Goal: Task Accomplishment & Management: Manage account settings

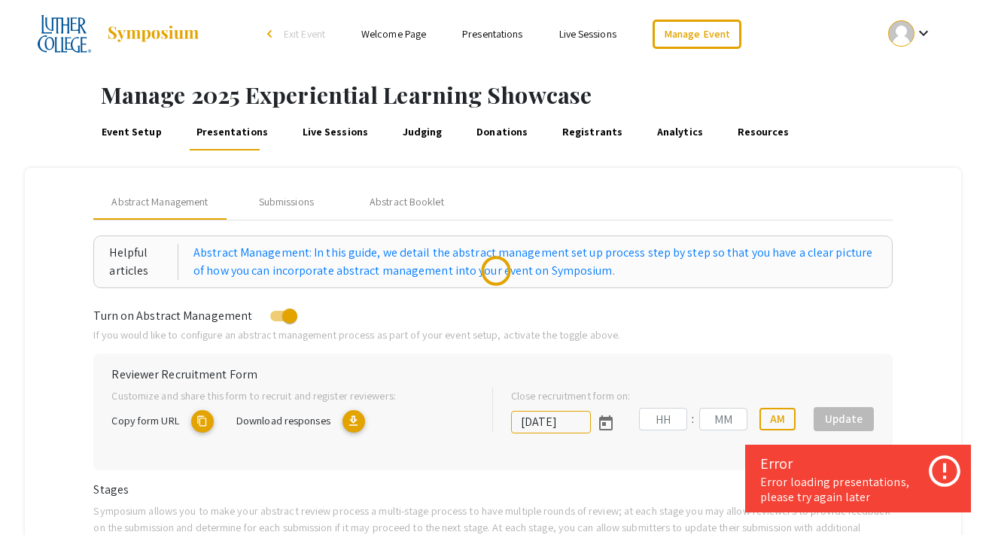
type input "9/18/2025"
type input "11"
type input "59"
type input "[DATE]"
type input "11"
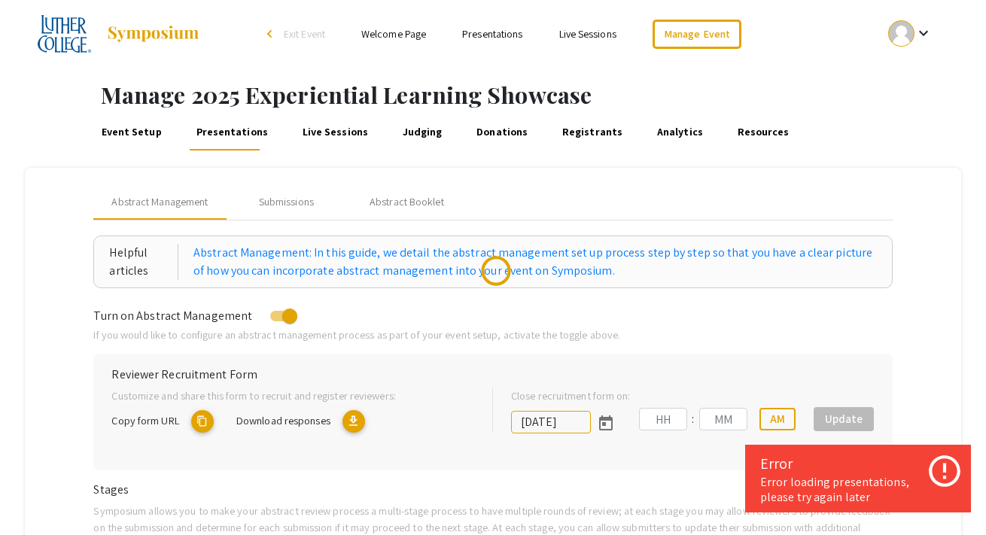
type input "59"
type input "[DATE]"
type input "11"
type input "59"
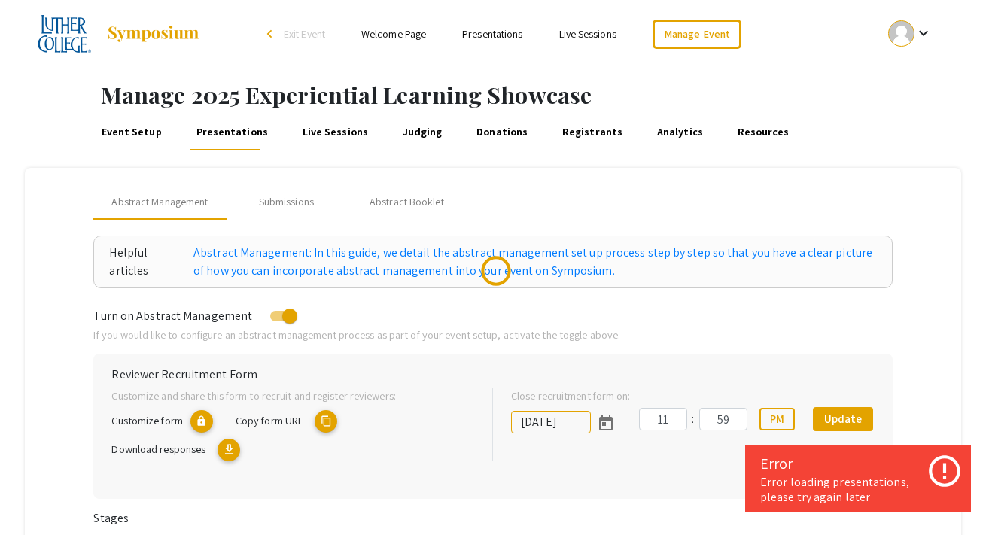
click at [179, 37] on img at bounding box center [153, 34] width 94 height 18
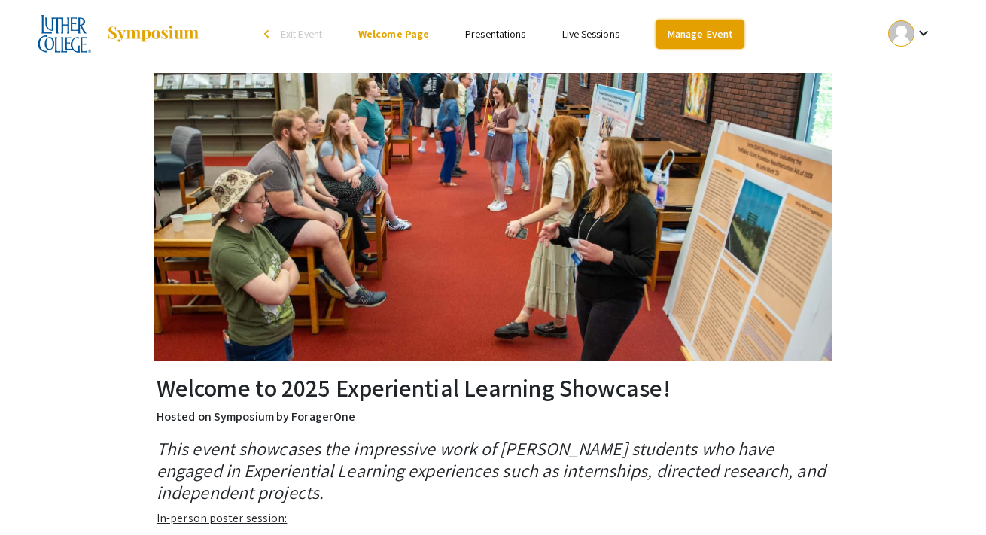
click at [703, 32] on link "Manage Event" at bounding box center [700, 34] width 89 height 29
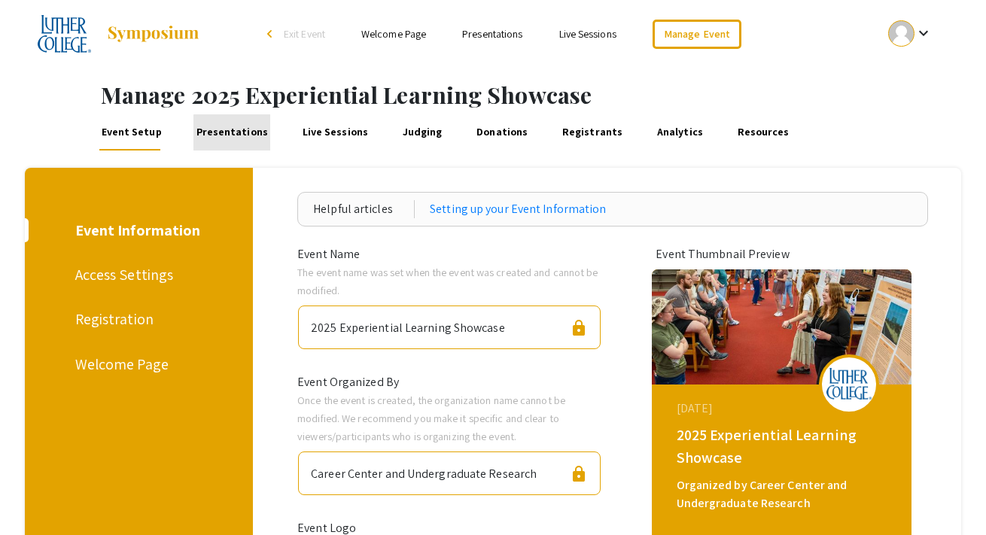
click at [234, 140] on link "Presentations" at bounding box center [231, 132] width 77 height 36
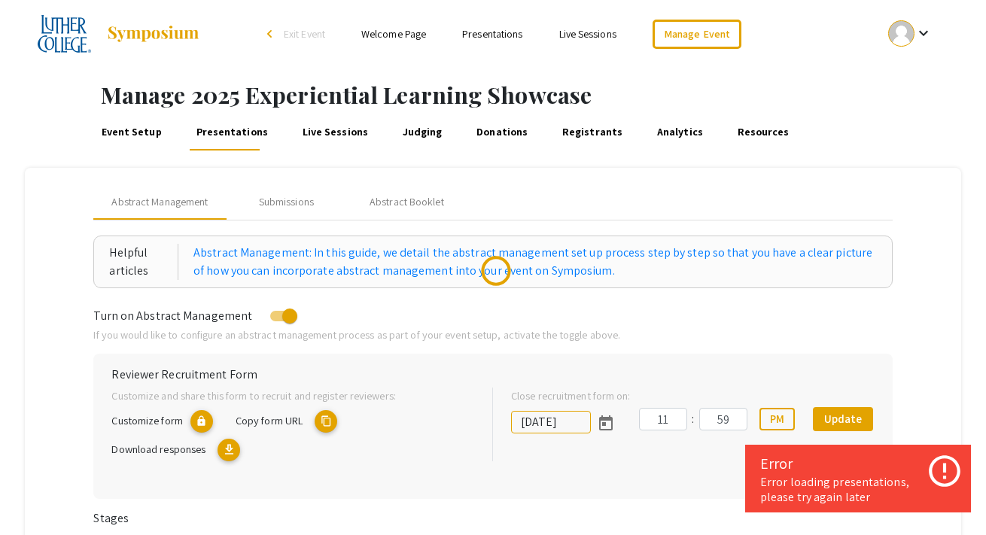
click at [136, 144] on link "Event Setup" at bounding box center [131, 132] width 65 height 36
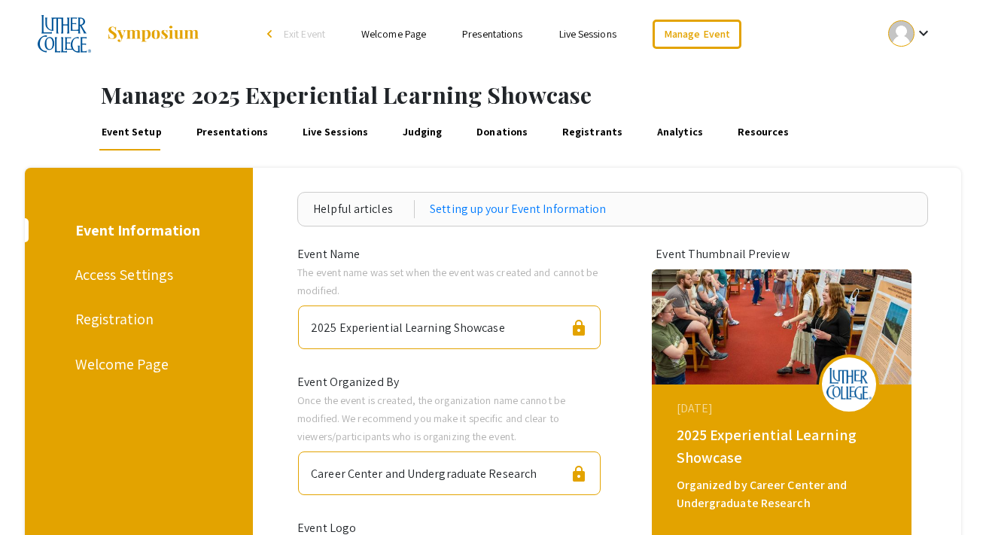
click at [135, 322] on div "Registration" at bounding box center [136, 319] width 122 height 23
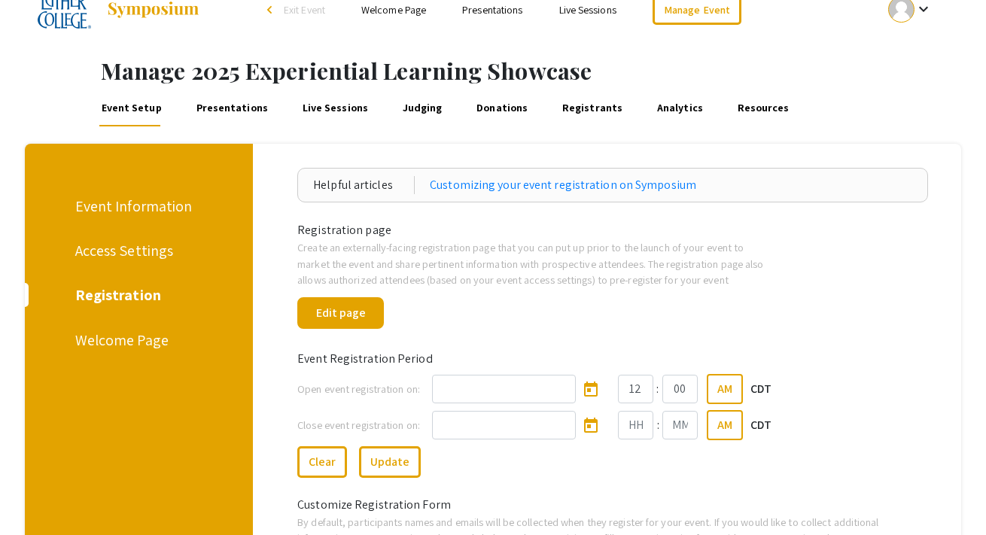
scroll to position [29, 0]
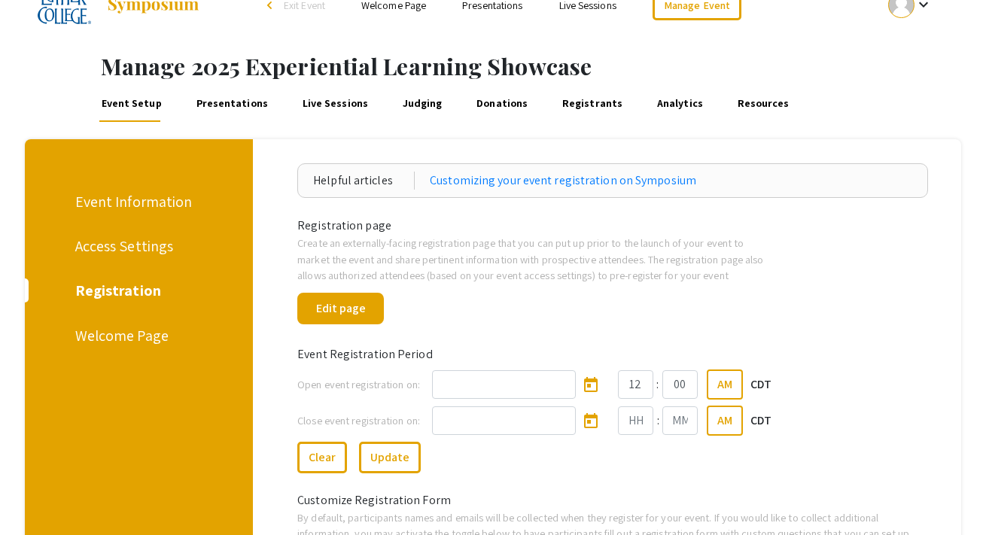
click at [358, 325] on div "Edit page" at bounding box center [340, 306] width 109 height 44
click at [358, 318] on button "Edit page" at bounding box center [340, 309] width 87 height 32
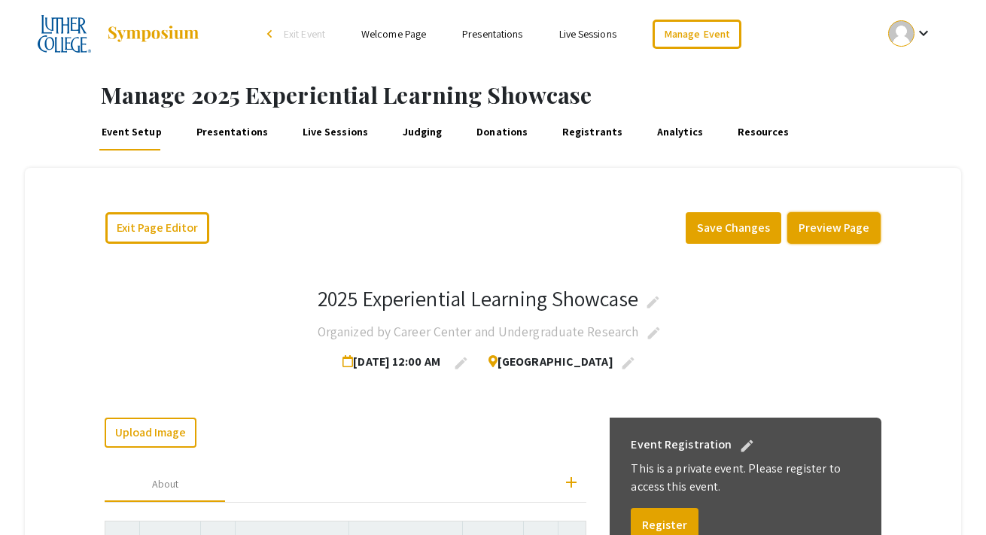
click at [808, 231] on button "Preview Page" at bounding box center [833, 228] width 93 height 32
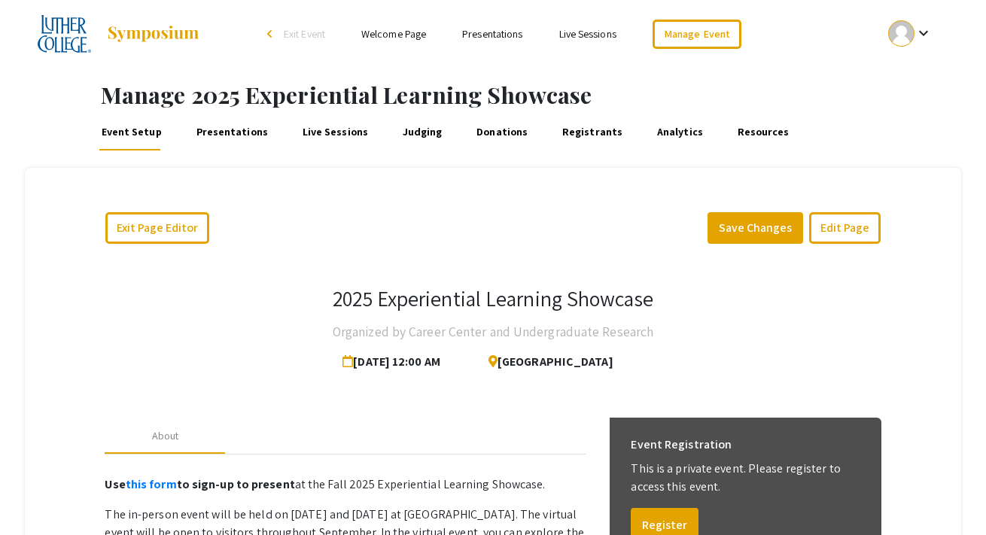
click at [510, 38] on link "Presentations" at bounding box center [492, 34] width 60 height 14
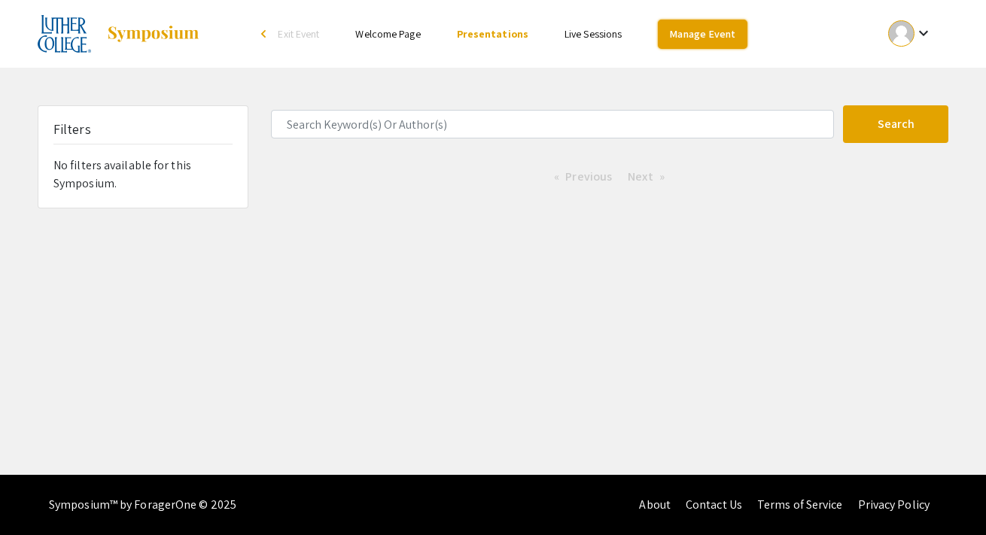
click at [690, 43] on link "Manage Event" at bounding box center [702, 34] width 89 height 29
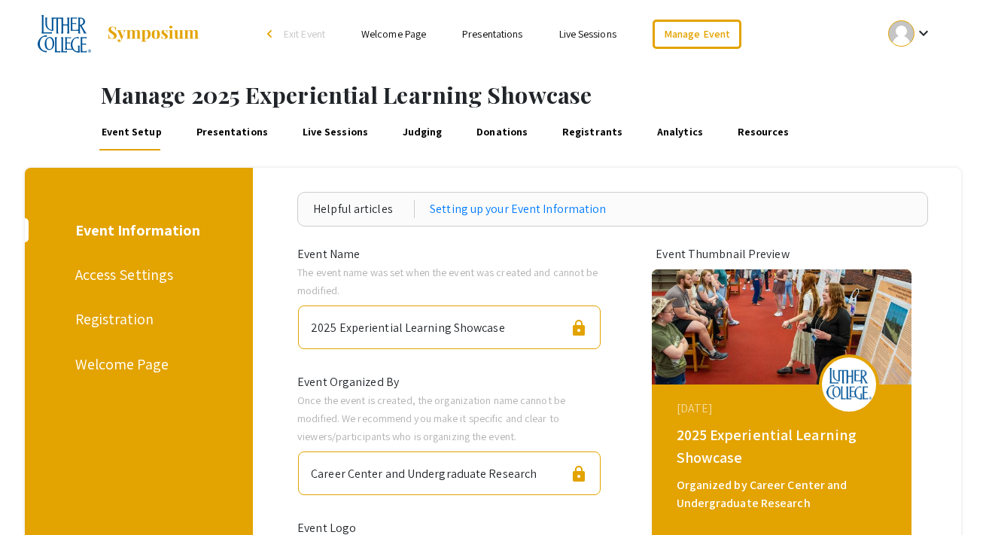
click at [236, 127] on link "Presentations" at bounding box center [231, 132] width 77 height 36
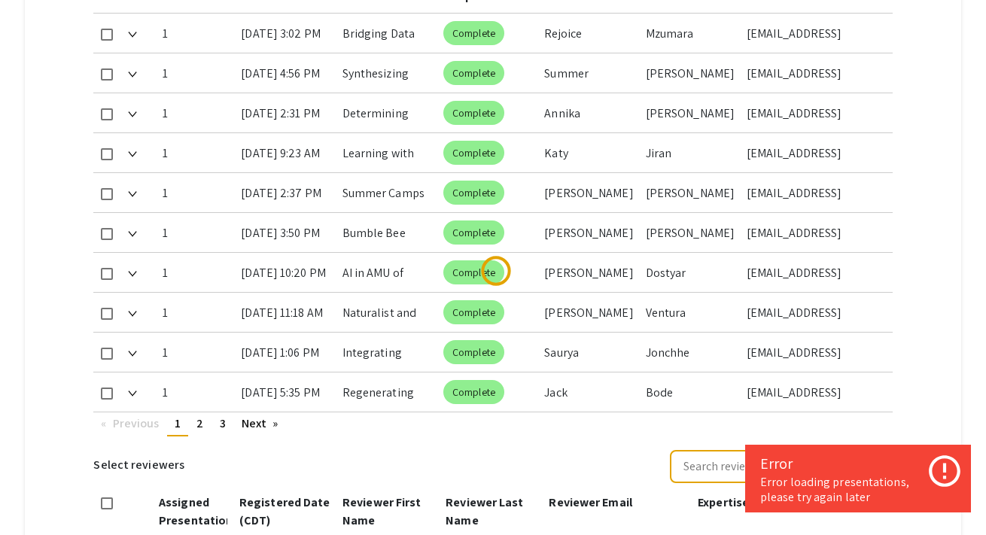
scroll to position [1031, 0]
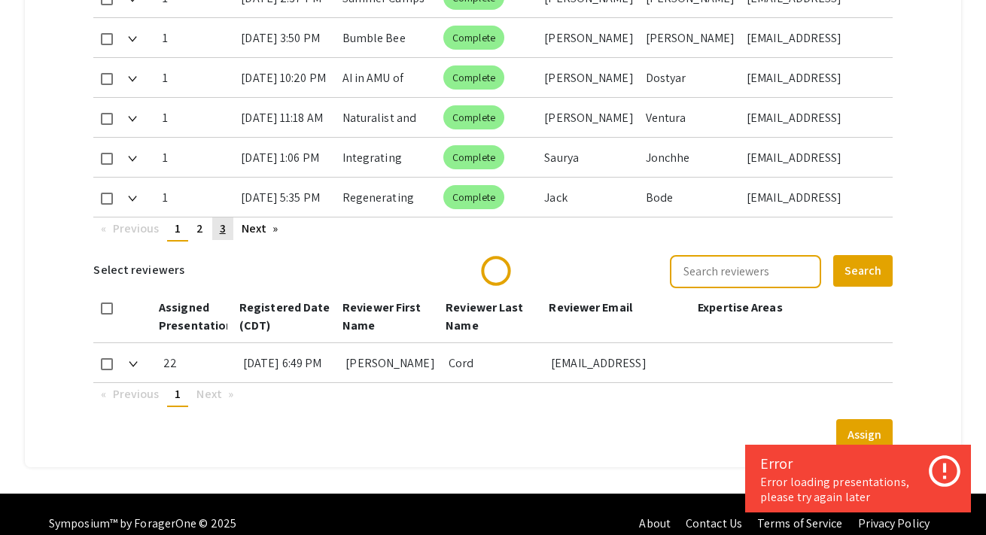
click at [223, 221] on span "3" at bounding box center [223, 229] width 6 height 16
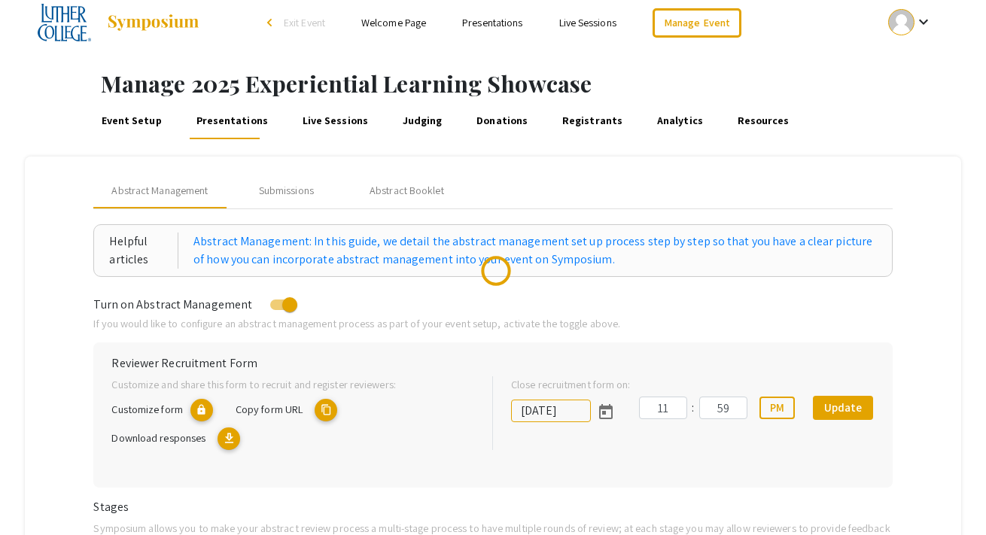
scroll to position [0, 0]
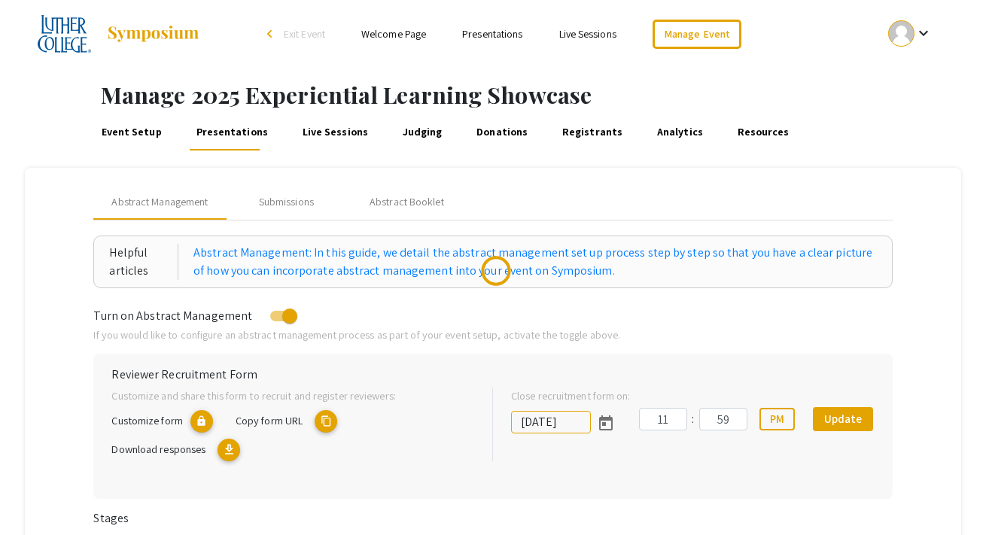
drag, startPoint x: 175, startPoint y: 34, endPoint x: 255, endPoint y: 7, distance: 84.3
click at [0, 0] on div "Skip navigation arrow_back_ios Exit Event Welcome Page Presentations Live Sessi…" at bounding box center [493, 34] width 986 height 68
click at [121, 130] on link "Event Setup" at bounding box center [131, 132] width 65 height 36
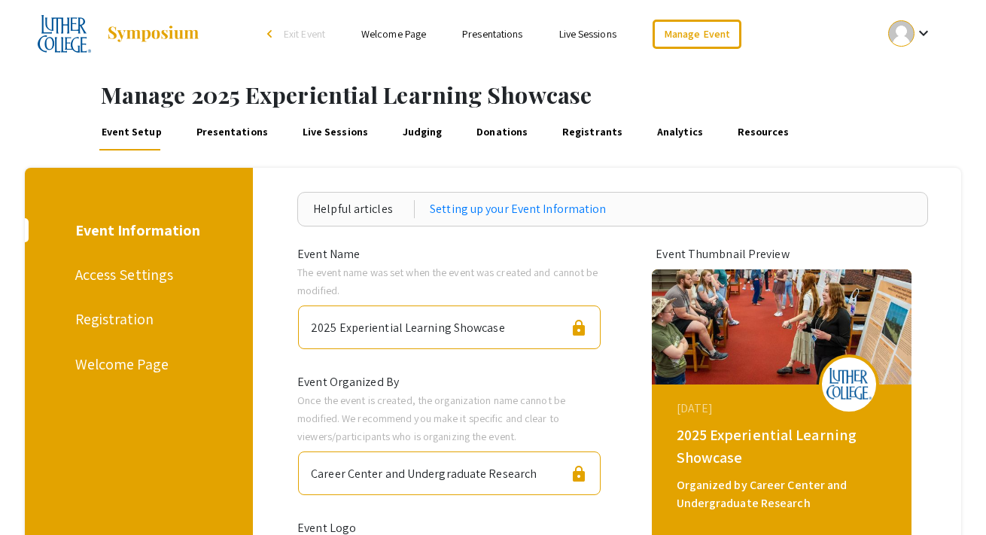
click at [155, 272] on div "Access Settings" at bounding box center [136, 274] width 122 height 23
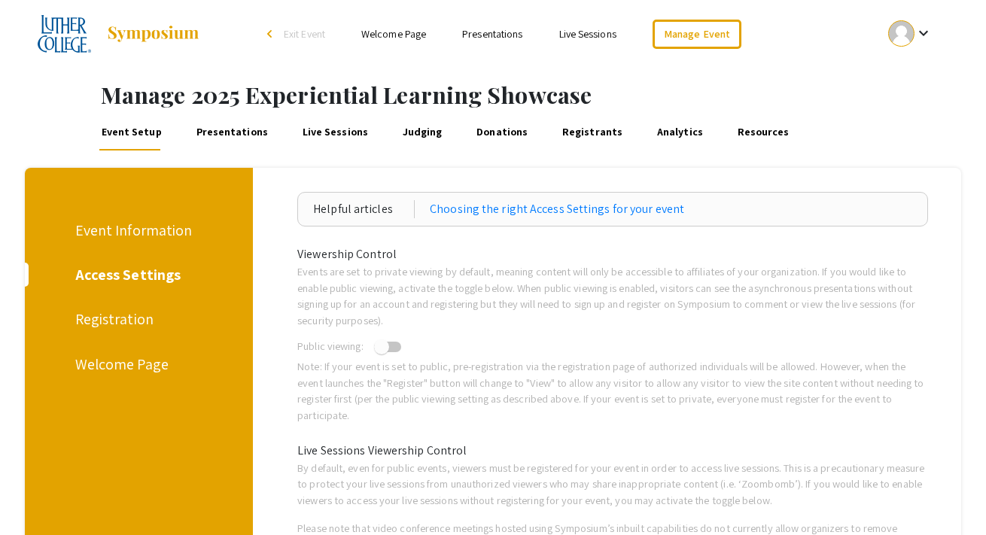
click at [144, 324] on div "Registration" at bounding box center [136, 319] width 122 height 23
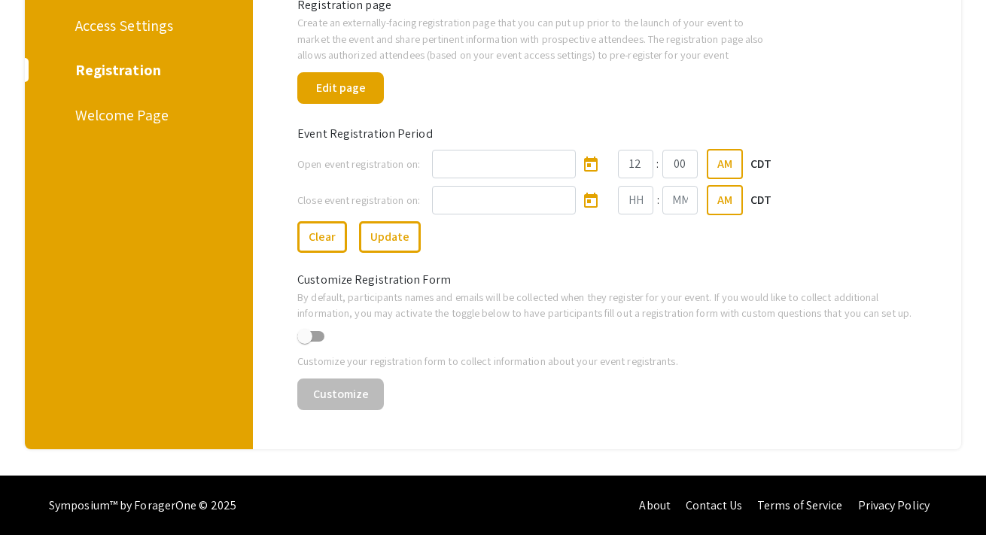
scroll to position [231, 0]
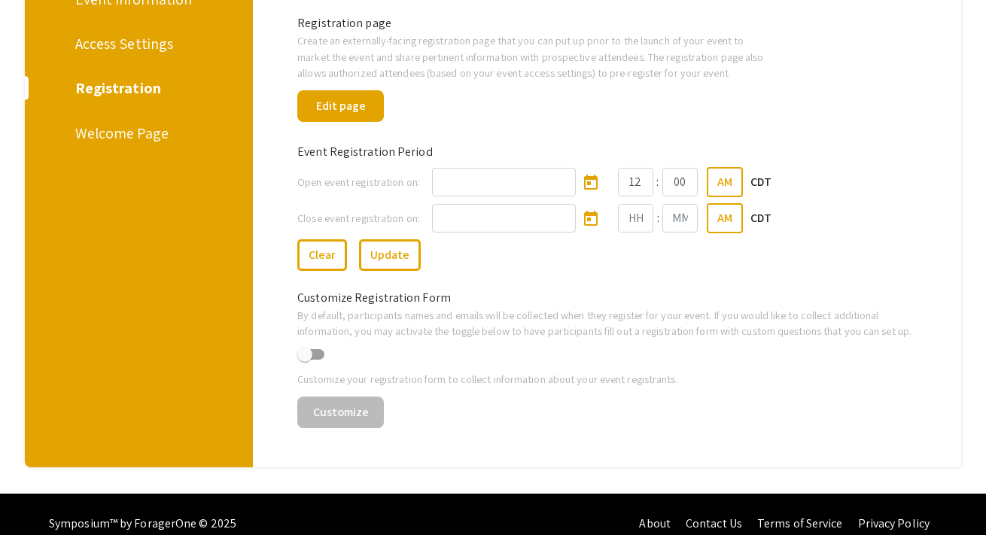
click at [154, 133] on div "Welcome Page" at bounding box center [136, 133] width 122 height 23
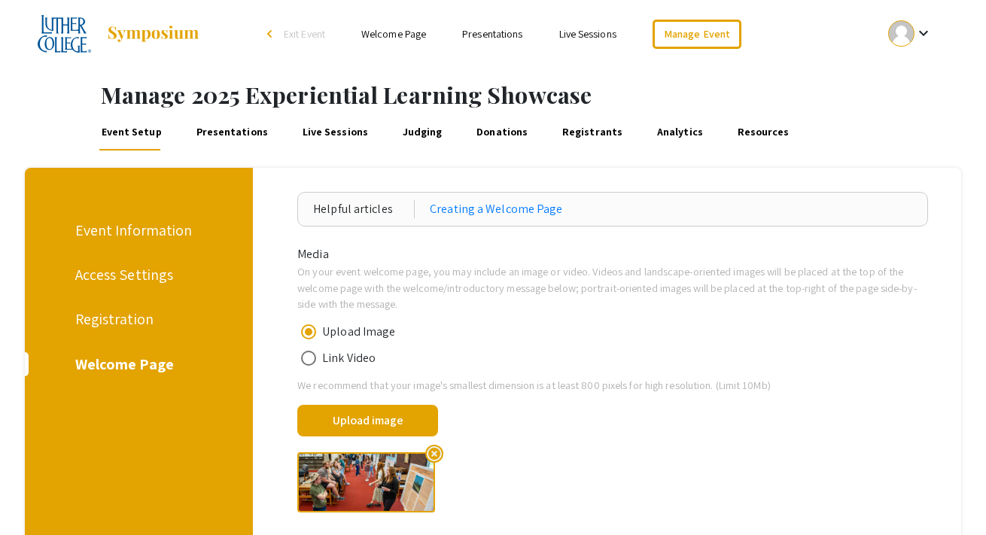
click at [247, 132] on link "Presentations" at bounding box center [231, 132] width 77 height 36
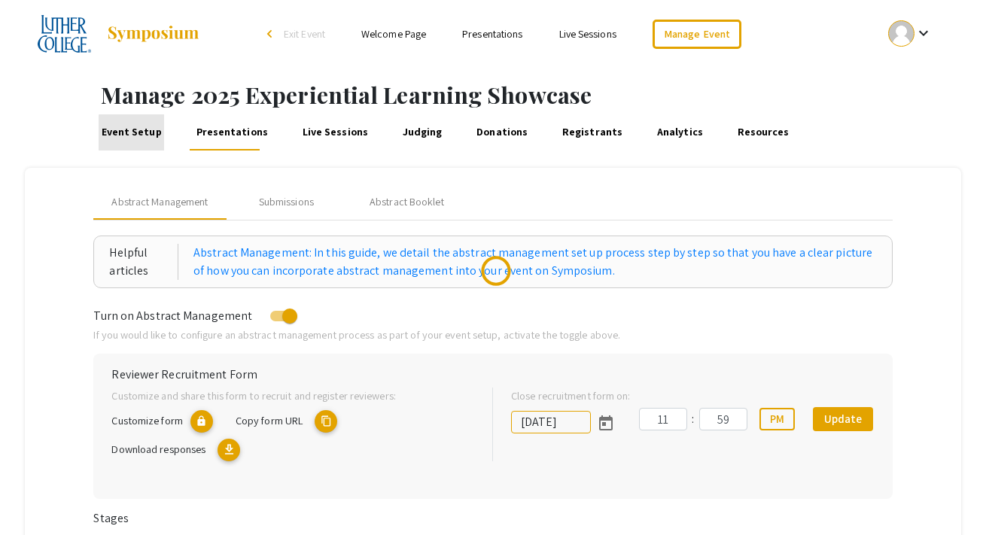
click at [132, 139] on link "Event Setup" at bounding box center [131, 132] width 65 height 36
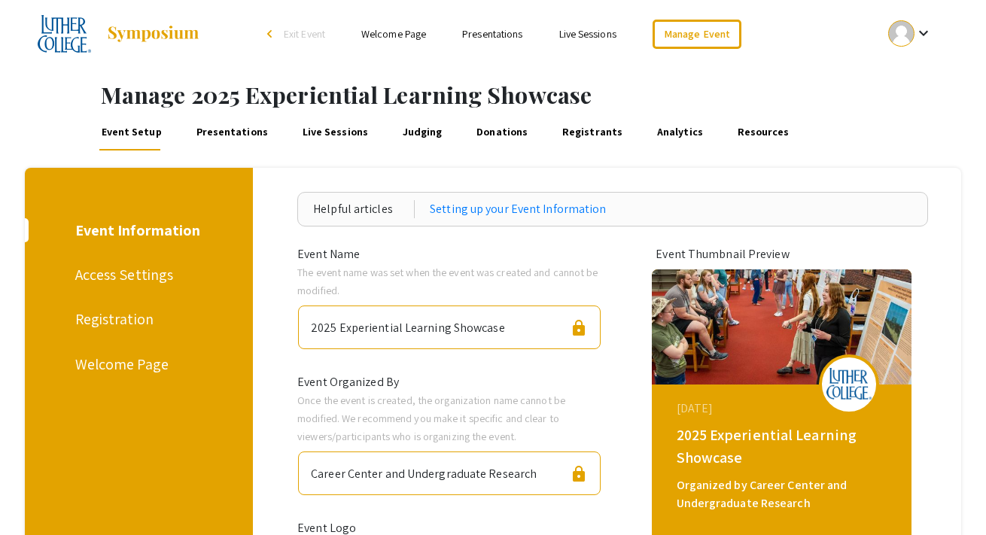
click at [232, 135] on link "Presentations" at bounding box center [231, 132] width 77 height 36
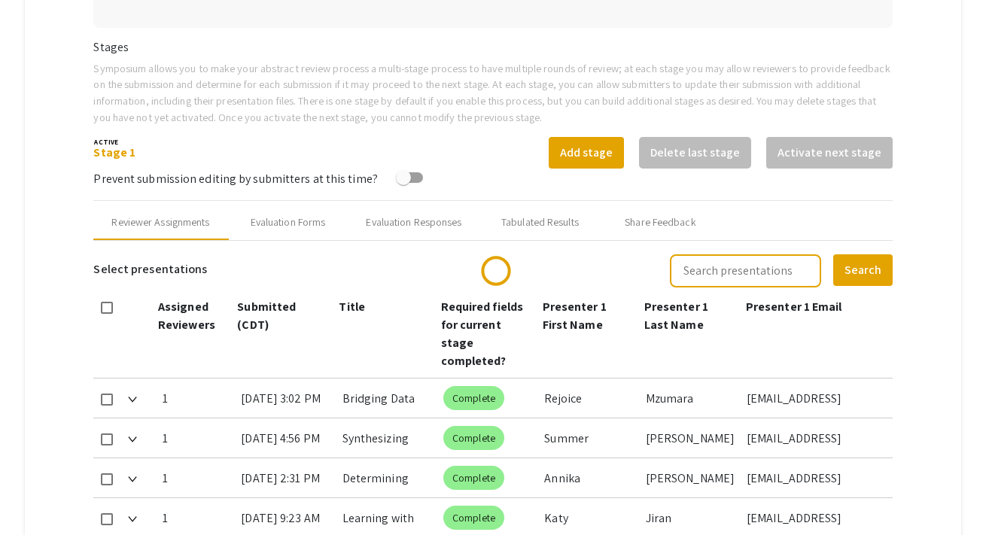
scroll to position [461, 0]
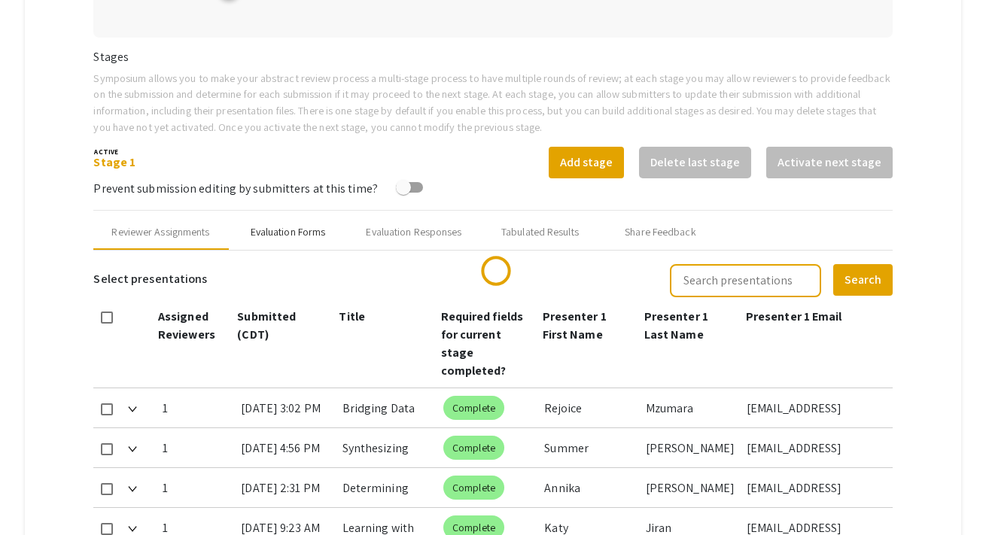
click at [310, 224] on div "Evaluation Forms" at bounding box center [288, 232] width 75 height 16
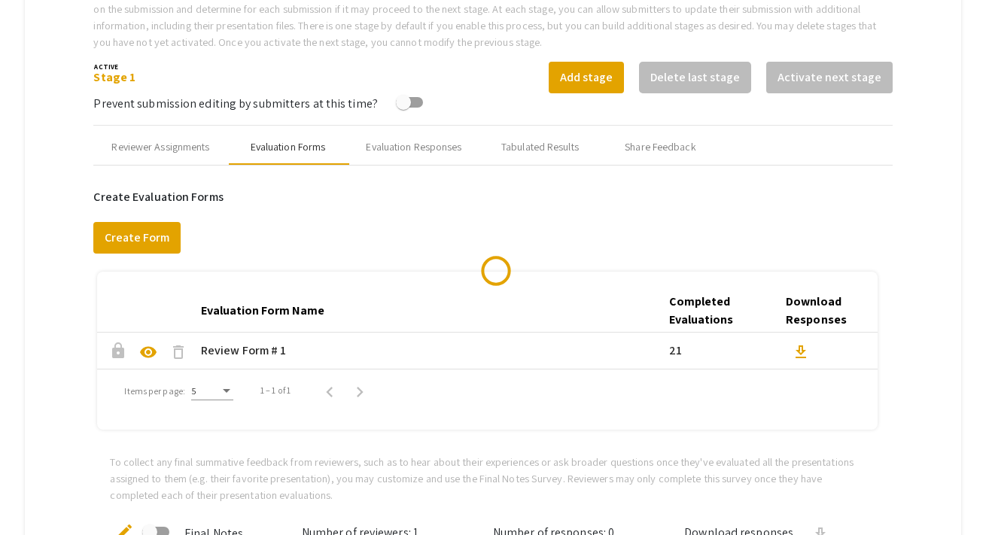
scroll to position [546, 0]
click at [644, 151] on div "Share Feedback" at bounding box center [660, 148] width 71 height 16
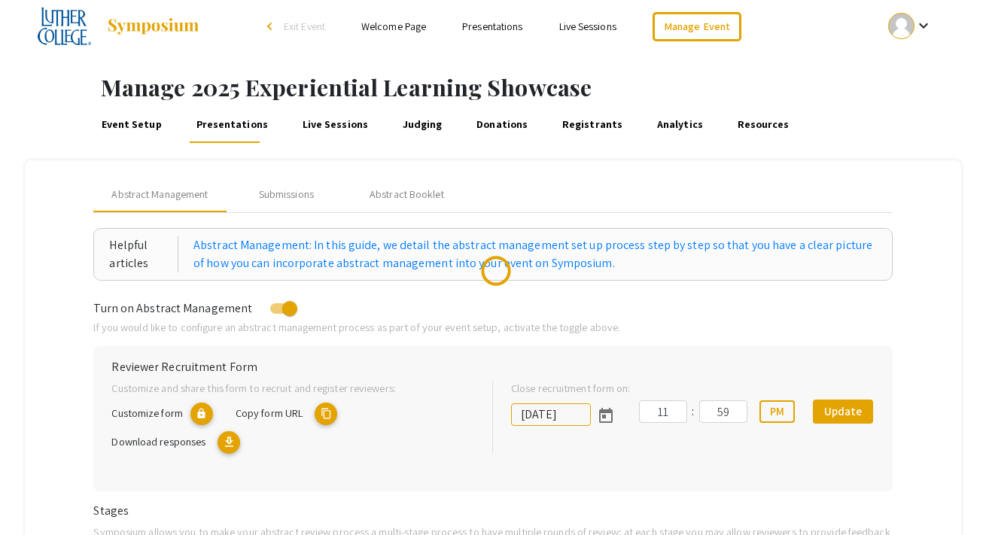
scroll to position [0, 0]
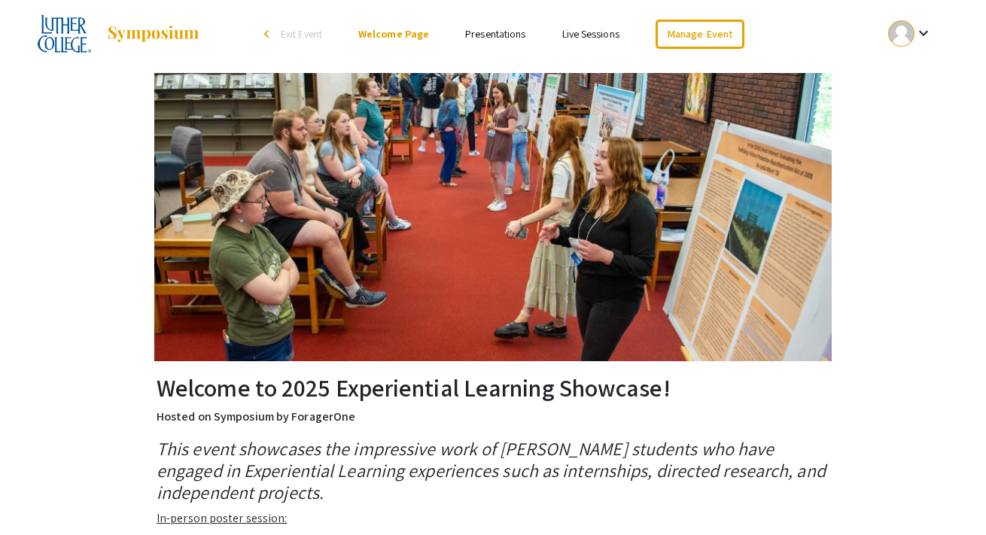
click at [301, 38] on span "Exit Event" at bounding box center [301, 34] width 41 height 14
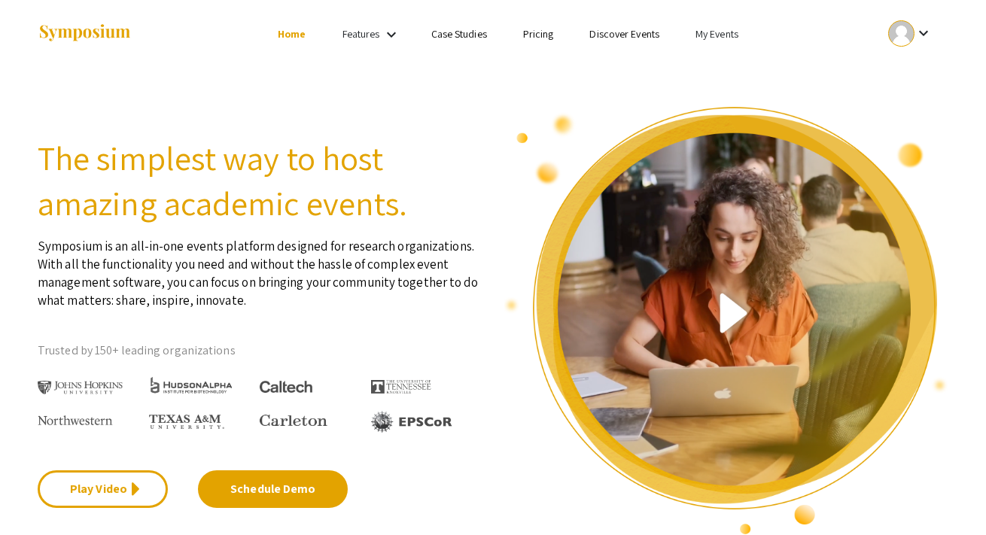
click at [716, 34] on link "My Events" at bounding box center [717, 34] width 43 height 14
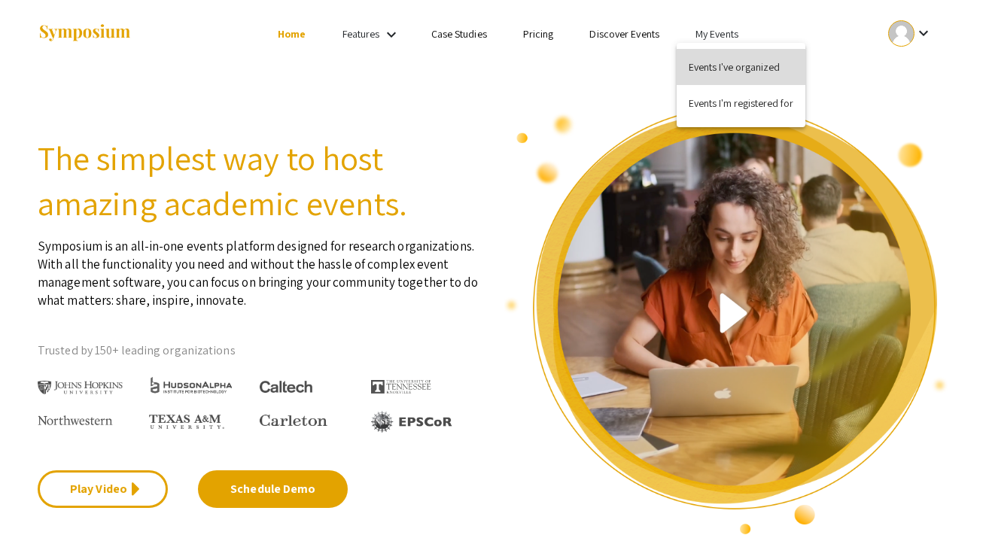
click at [712, 71] on button "Events I've organized" at bounding box center [741, 67] width 129 height 36
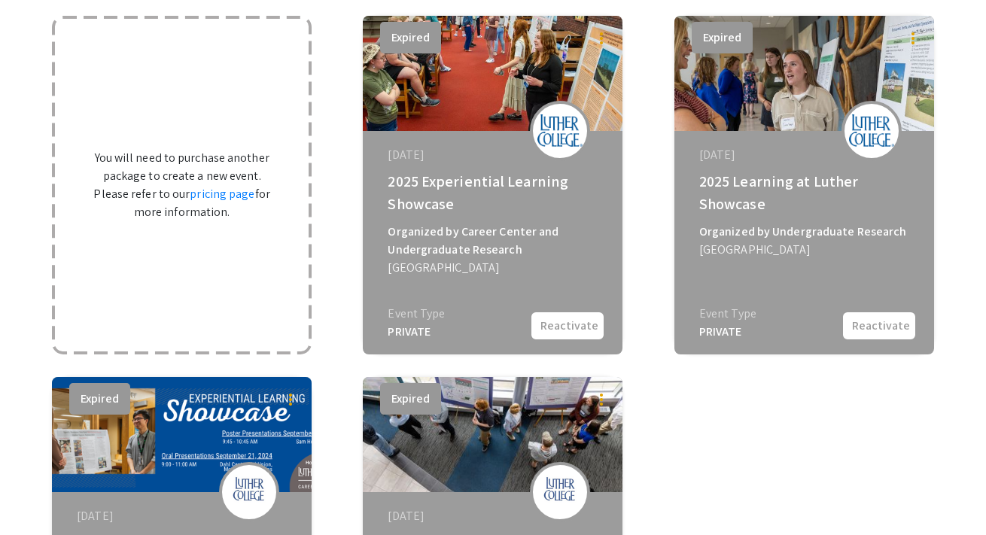
scroll to position [107, 0]
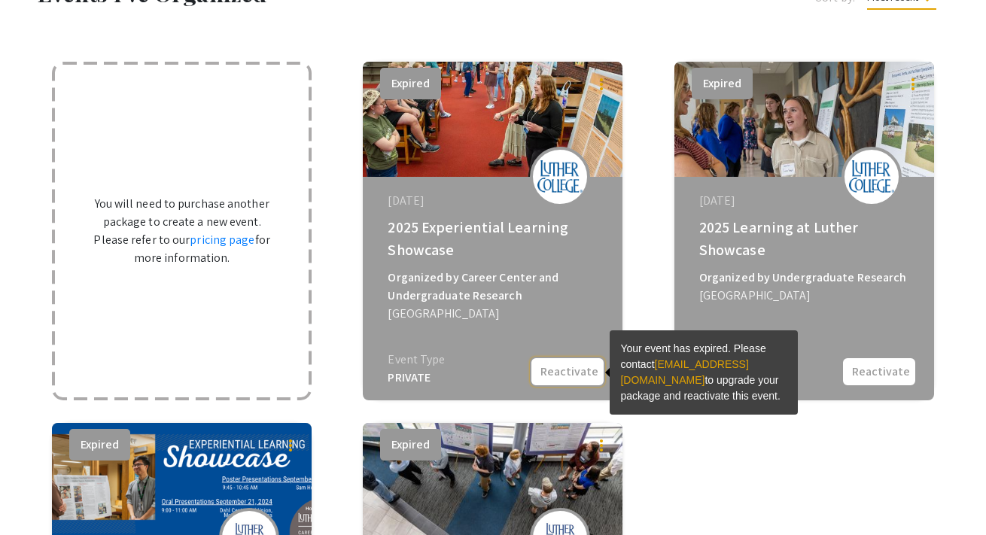
click at [553, 370] on button "Reactivate" at bounding box center [567, 372] width 75 height 30
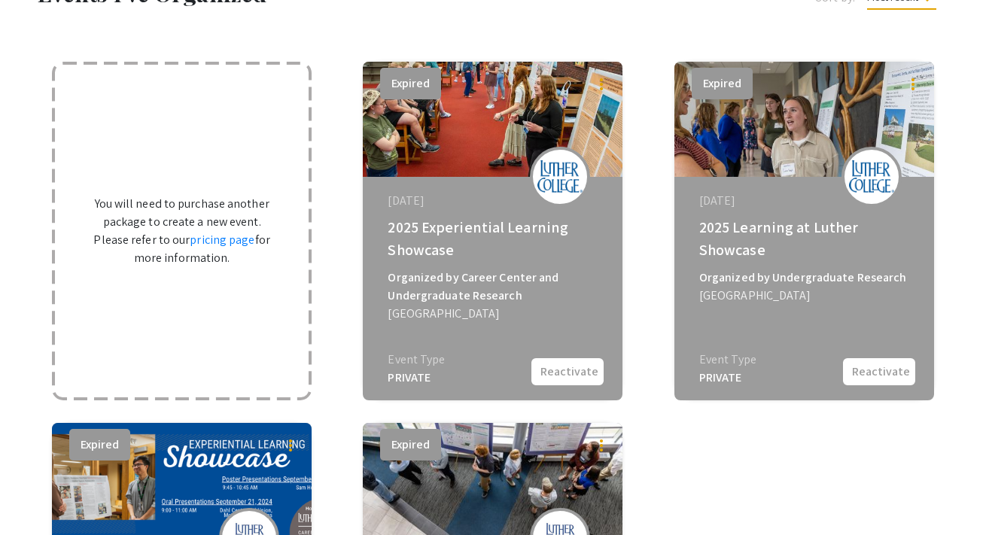
click at [555, 172] on img at bounding box center [559, 176] width 45 height 32
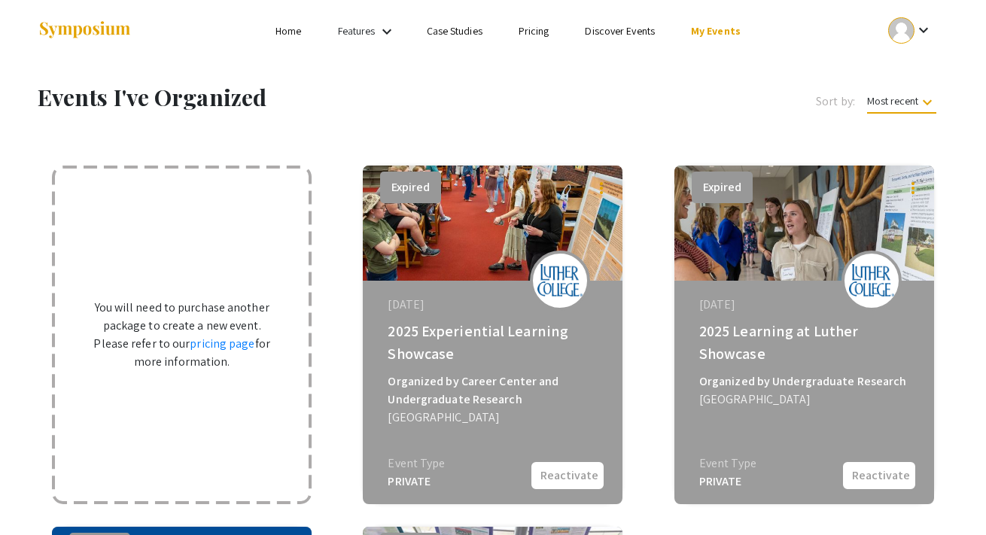
scroll to position [0, 0]
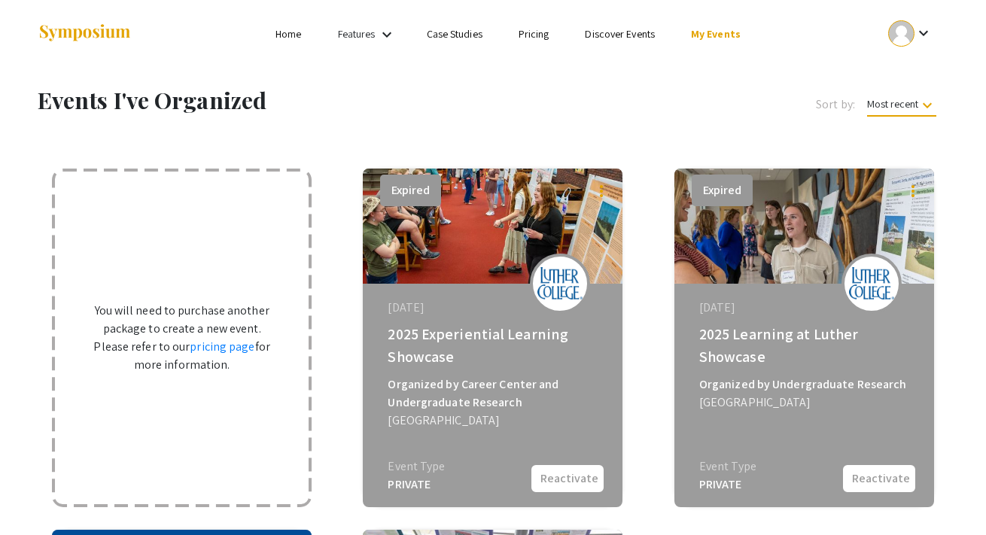
click at [710, 35] on link "My Events" at bounding box center [716, 34] width 50 height 14
click at [716, 62] on button "Events I've organized" at bounding box center [739, 67] width 129 height 36
click at [565, 333] on div "2025 Experiential Learning Showcase" at bounding box center [495, 345] width 214 height 45
click at [565, 495] on div "Expired more_vert September 08, 2025 2025 Experiential Learning Showcase Organi…" at bounding box center [493, 338] width 260 height 339
